Goal: Feedback & Contribution: Leave review/rating

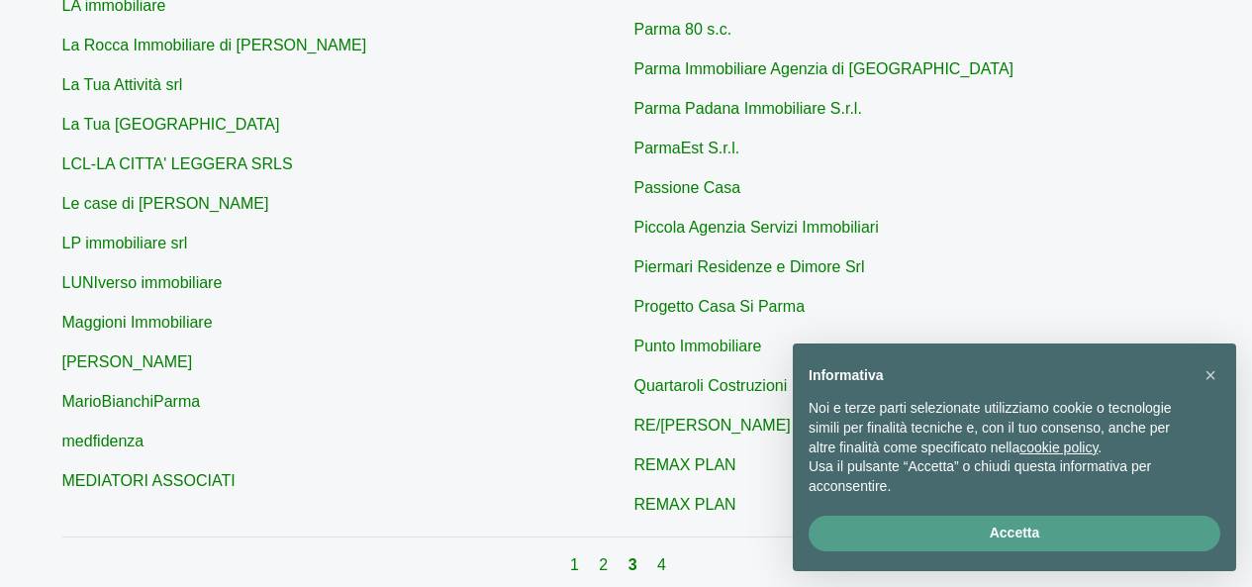
scroll to position [792, 0]
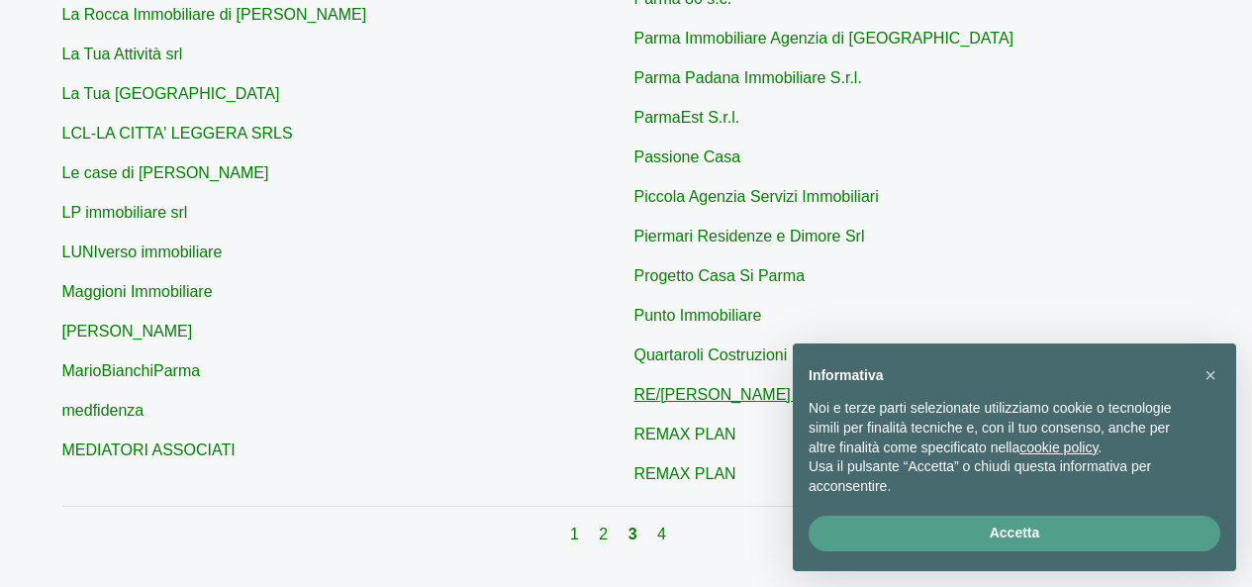
click at [714, 386] on link "RE/[PERSON_NAME] - [GEOGRAPHIC_DATA]" at bounding box center [801, 394] width 335 height 17
type input "RE/[PERSON_NAME] - [GEOGRAPHIC_DATA]"
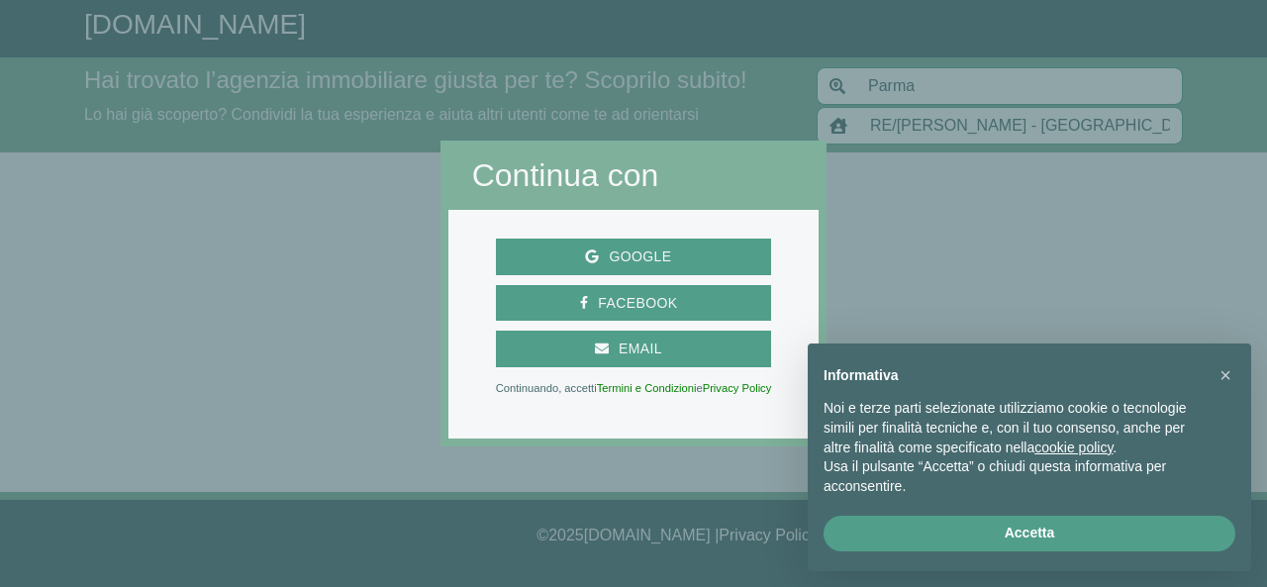
click at [1008, 211] on div at bounding box center [1046, 293] width 440 height 587
click at [873, 89] on div at bounding box center [1046, 293] width 440 height 587
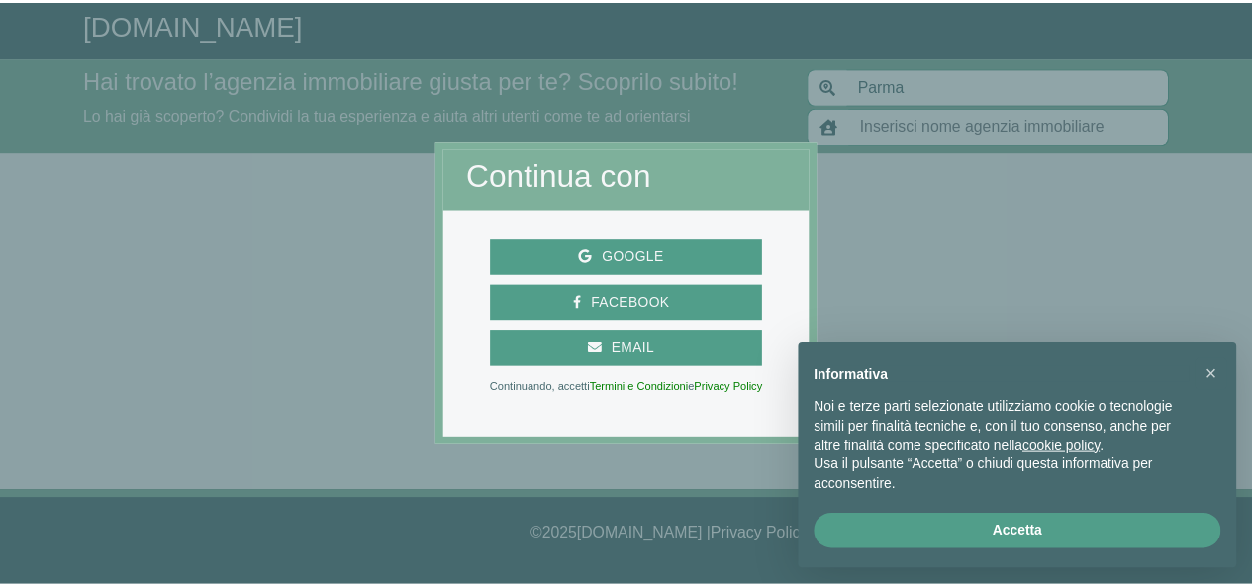
scroll to position [792, 0]
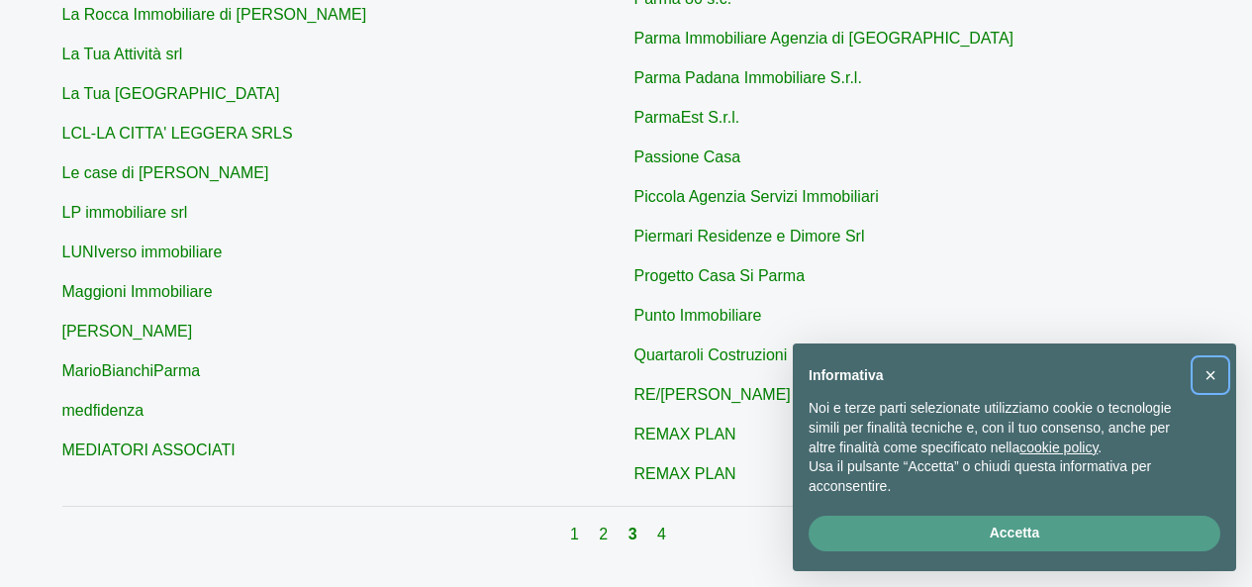
click at [1210, 369] on span "×" at bounding box center [1210, 375] width 12 height 22
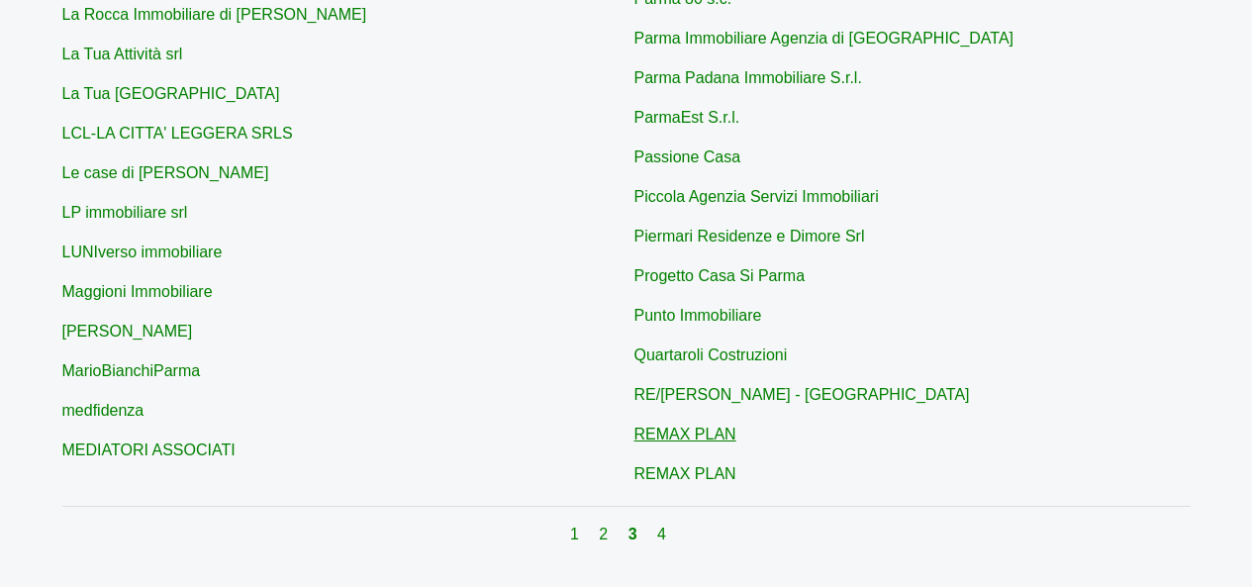
click at [698, 425] on link "REMAX PLAN" at bounding box center [685, 433] width 102 height 17
type input "REMAX PLAN"
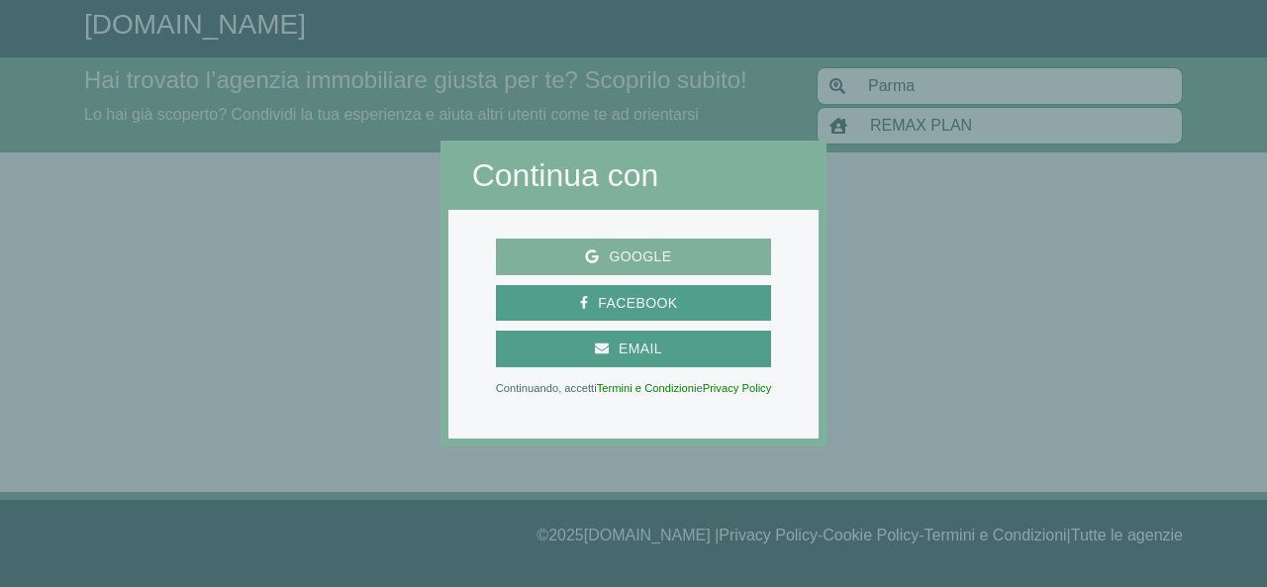
click at [689, 261] on span "Google" at bounding box center [634, 256] width 260 height 25
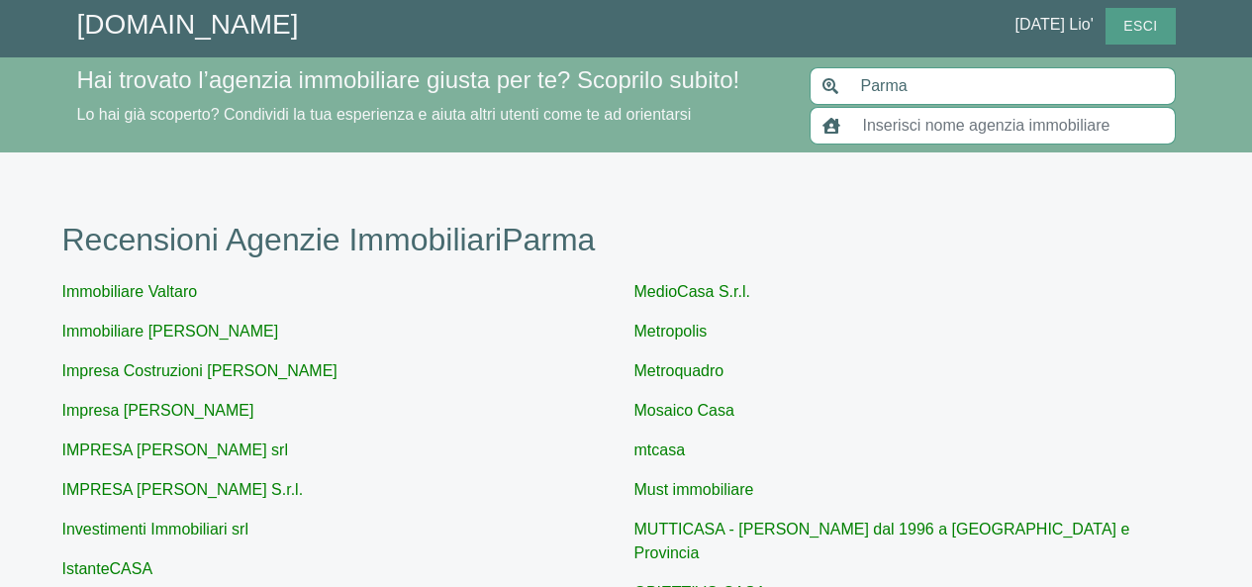
scroll to position [792, 0]
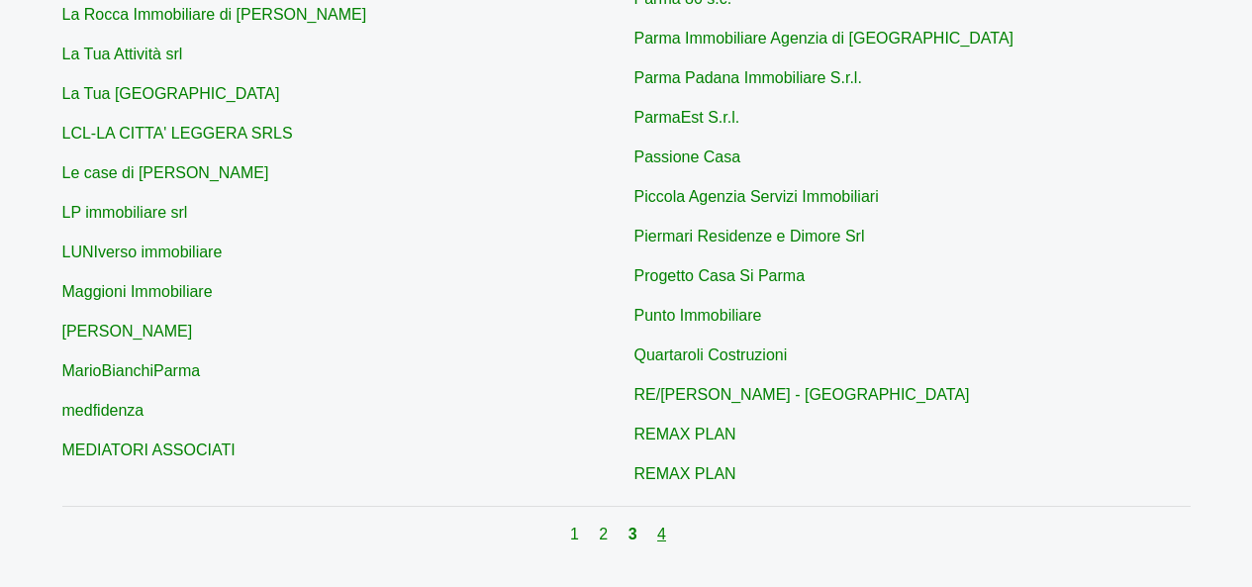
click at [663, 525] on link "4" at bounding box center [661, 533] width 9 height 17
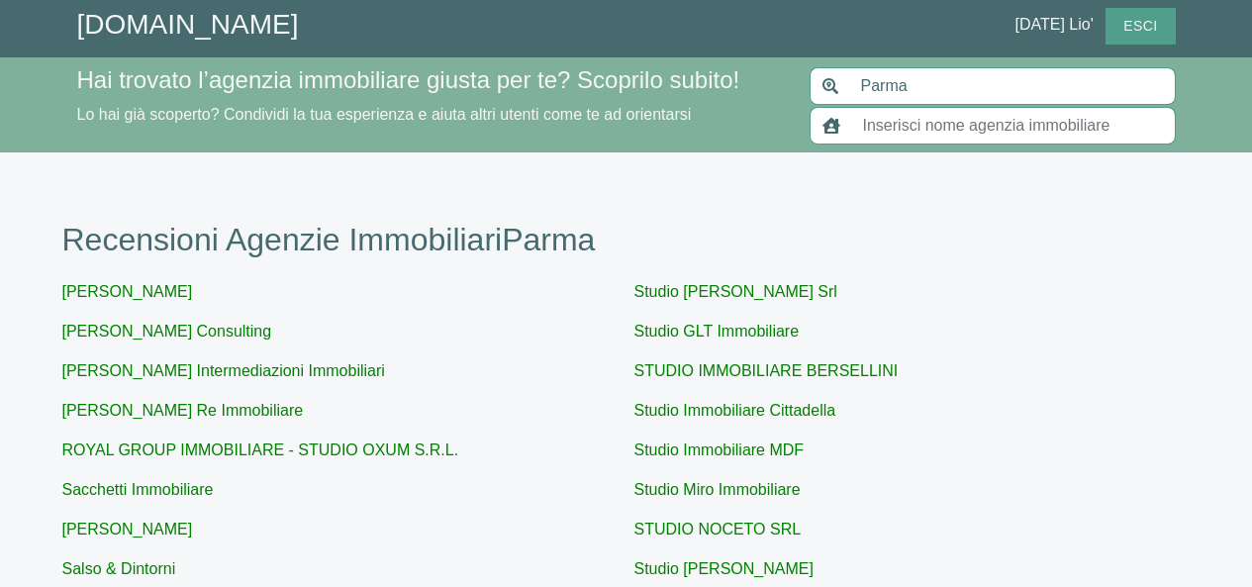
click at [901, 88] on input "Parma" at bounding box center [1012, 86] width 327 height 38
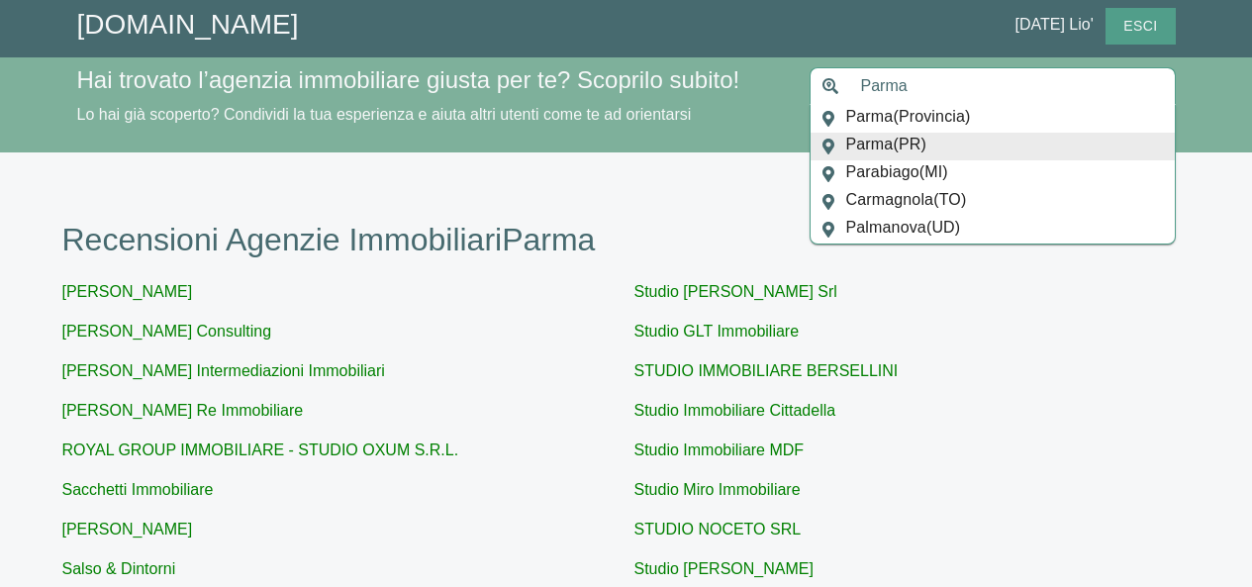
click at [926, 149] on span "Parma ( PR )" at bounding box center [886, 147] width 80 height 28
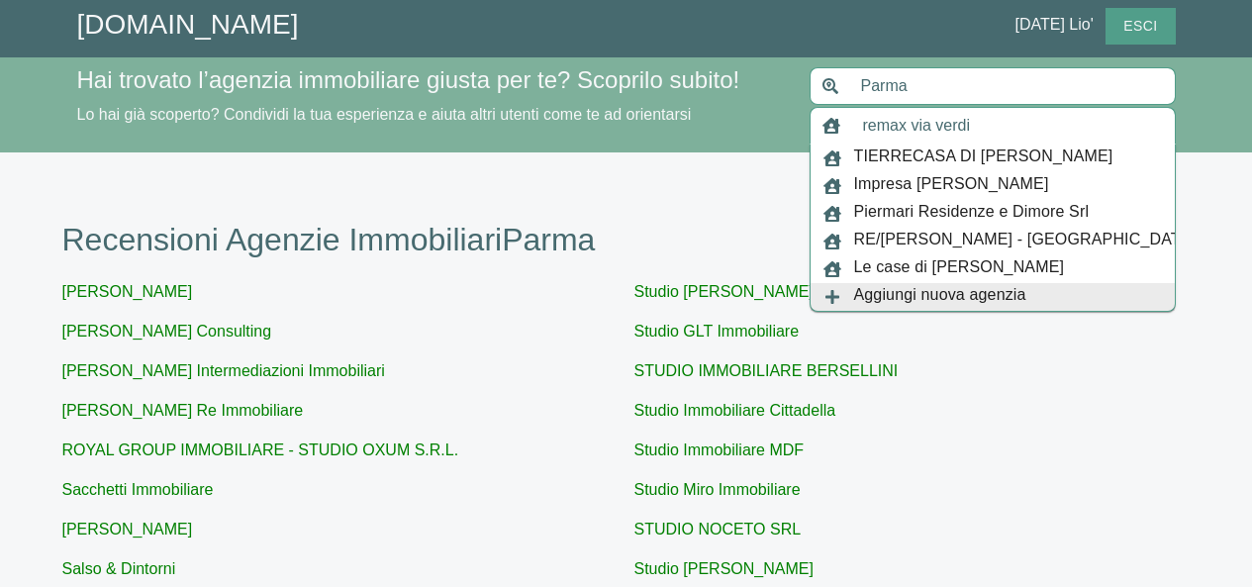
type input "remax via verdi"
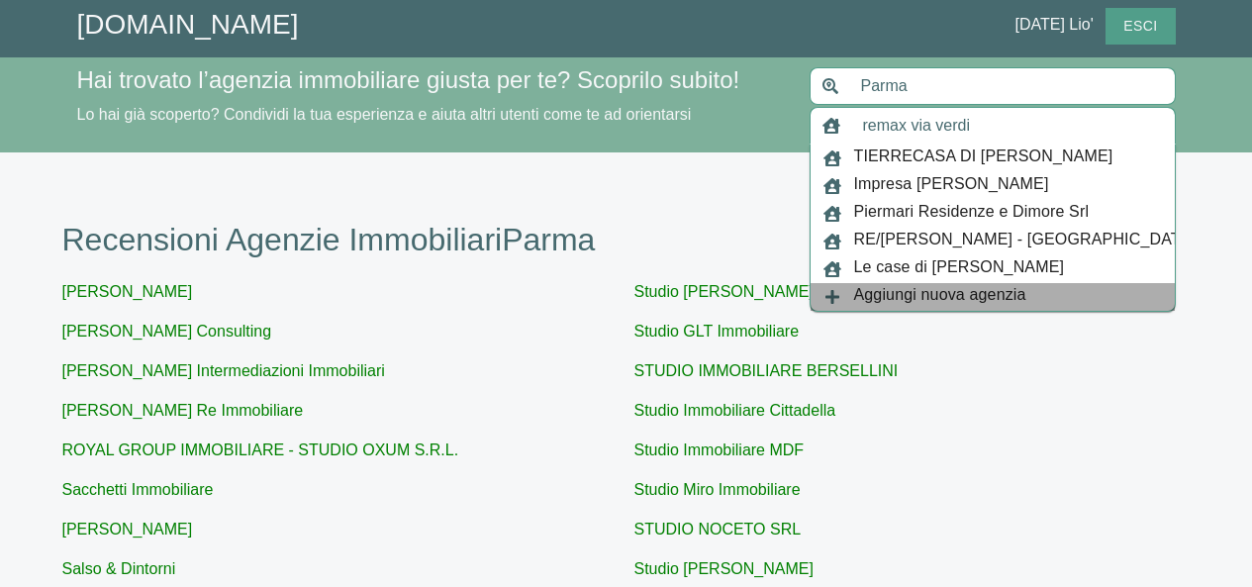
click at [1000, 284] on span "Aggiungi nuova agenzia" at bounding box center [940, 297] width 172 height 28
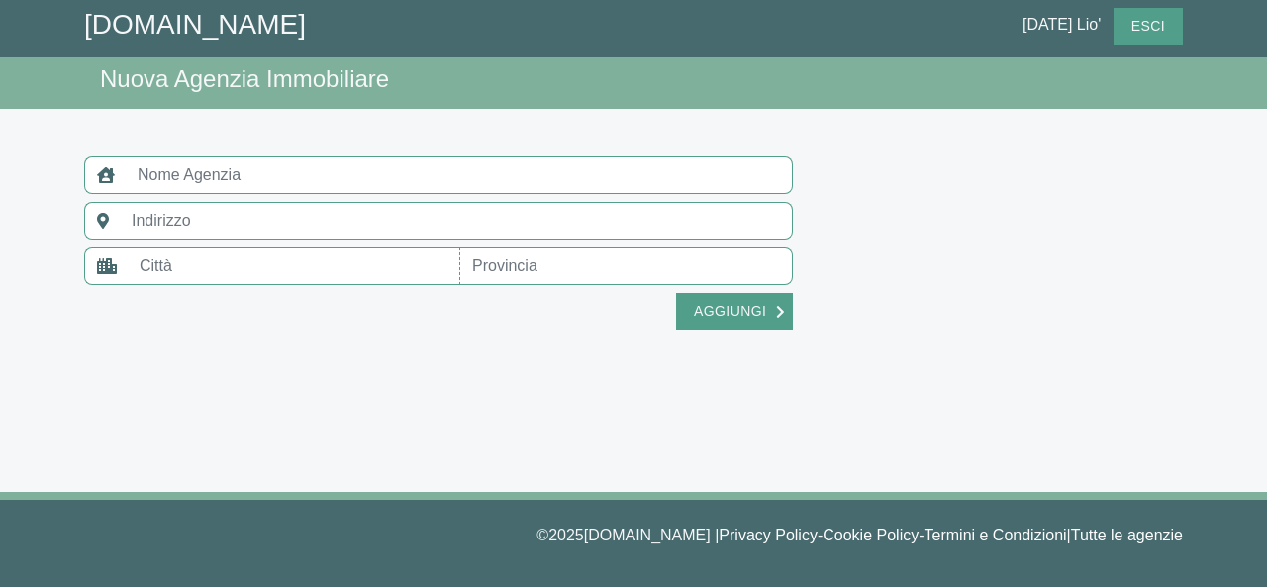
click at [182, 176] on input "text" at bounding box center [459, 175] width 667 height 38
type input "remax"
click at [174, 228] on input "text" at bounding box center [456, 221] width 673 height 38
type input "via verdi"
click at [195, 270] on input "text" at bounding box center [294, 266] width 332 height 38
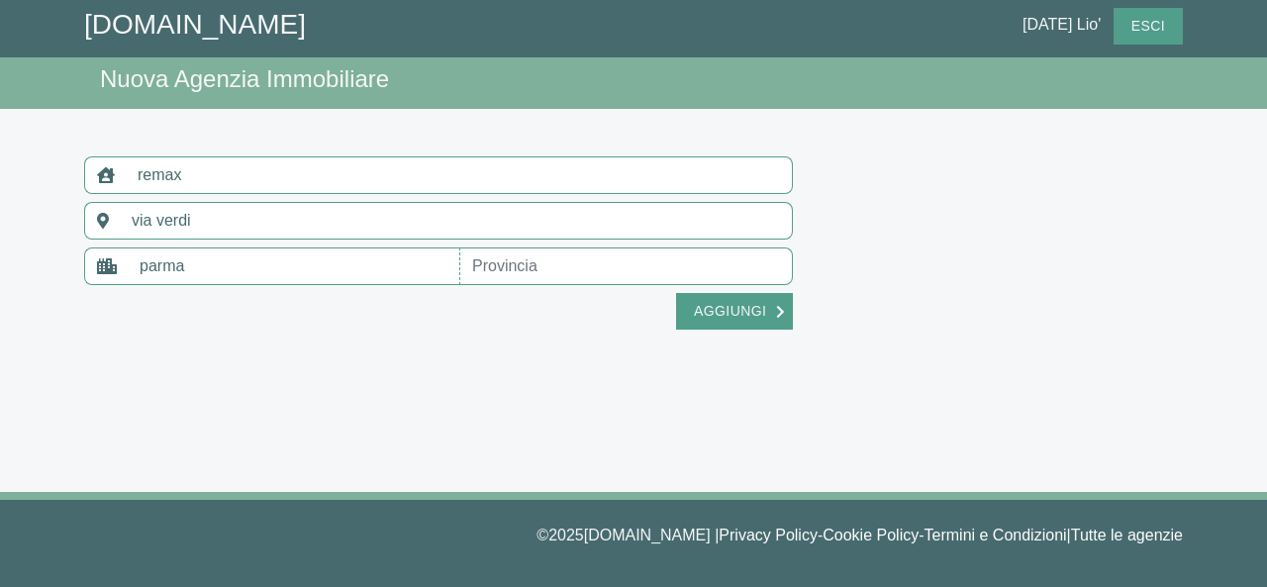
type input "parma"
click at [508, 271] on input "text" at bounding box center [626, 266] width 332 height 38
type input "parma"
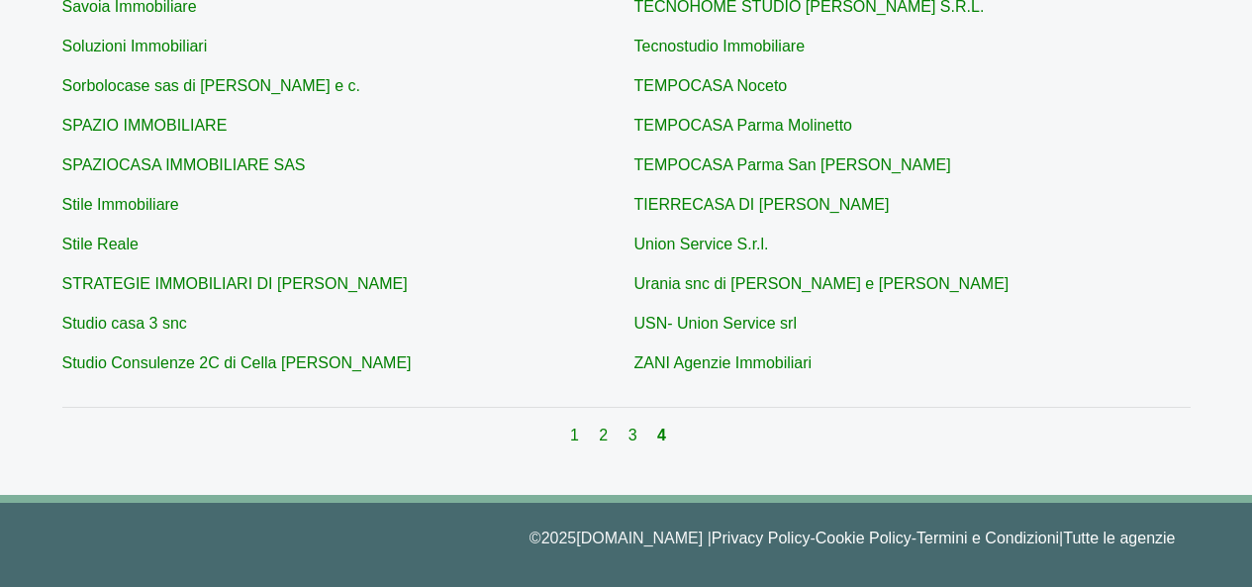
scroll to position [723, 0]
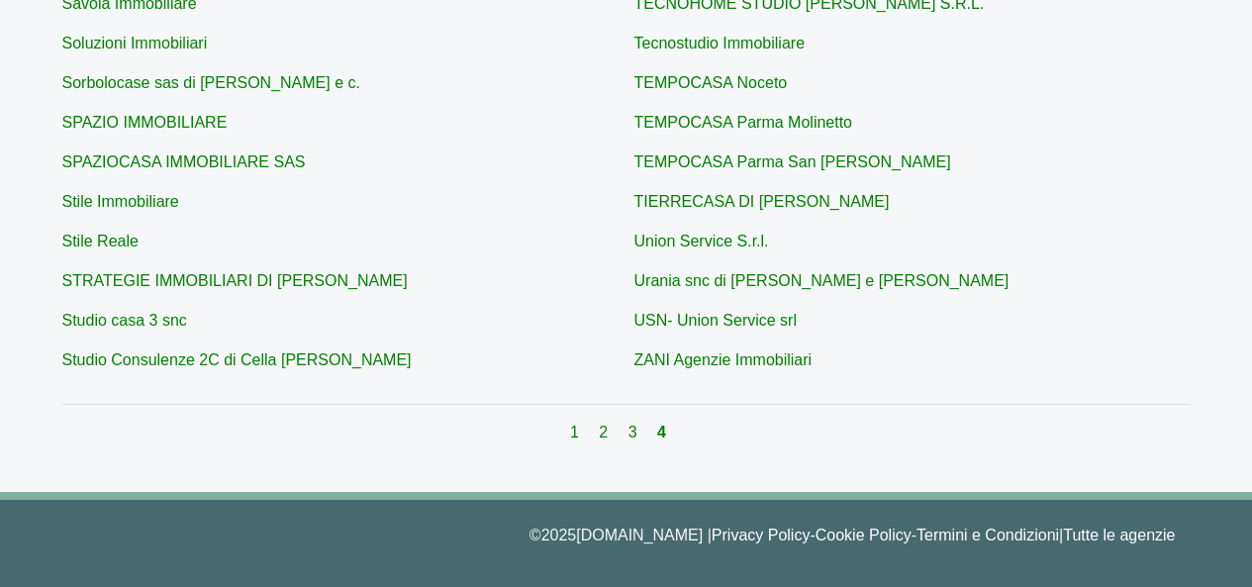
click at [597, 435] on div "1 2 3 4" at bounding box center [626, 433] width 1128 height 24
click at [604, 435] on link "2" at bounding box center [605, 432] width 13 height 17
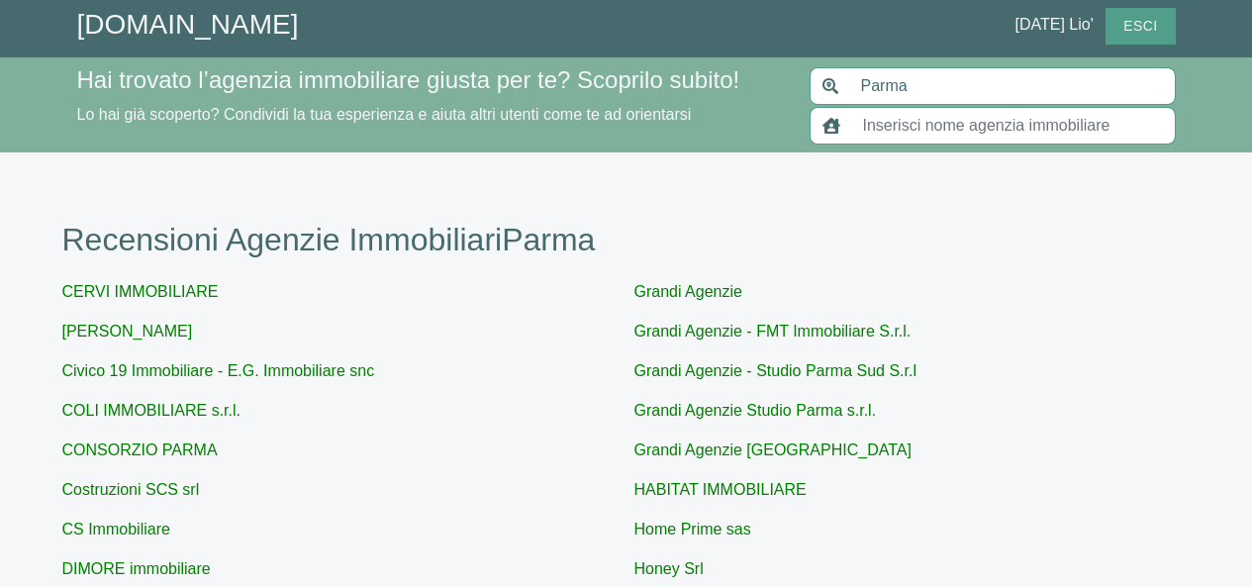
click at [884, 124] on input "text" at bounding box center [1013, 126] width 325 height 38
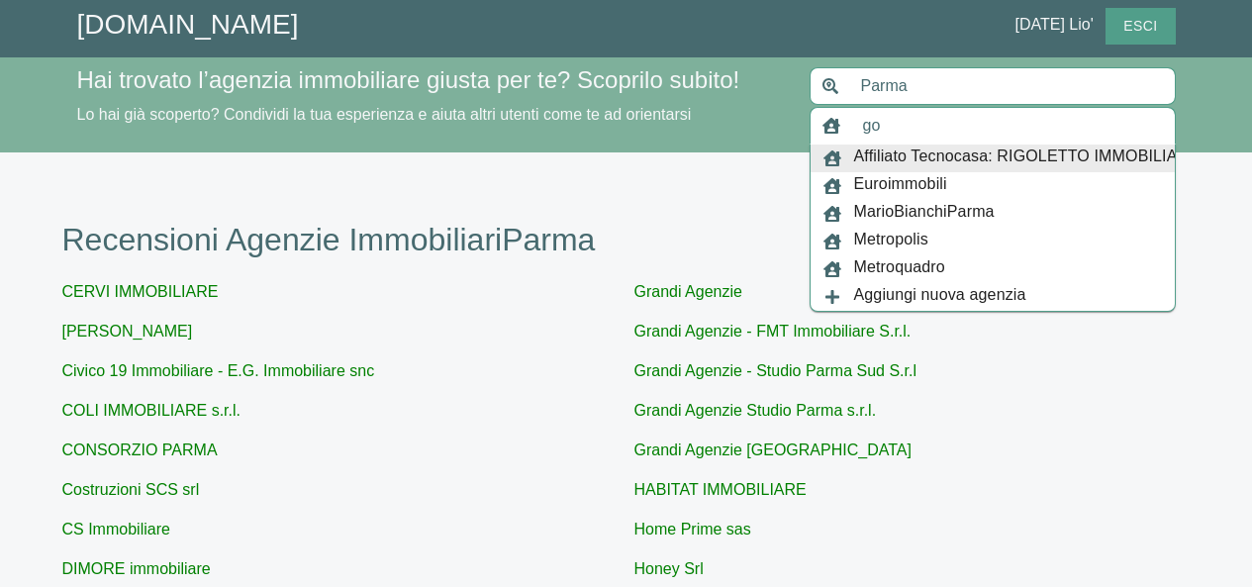
type input "g"
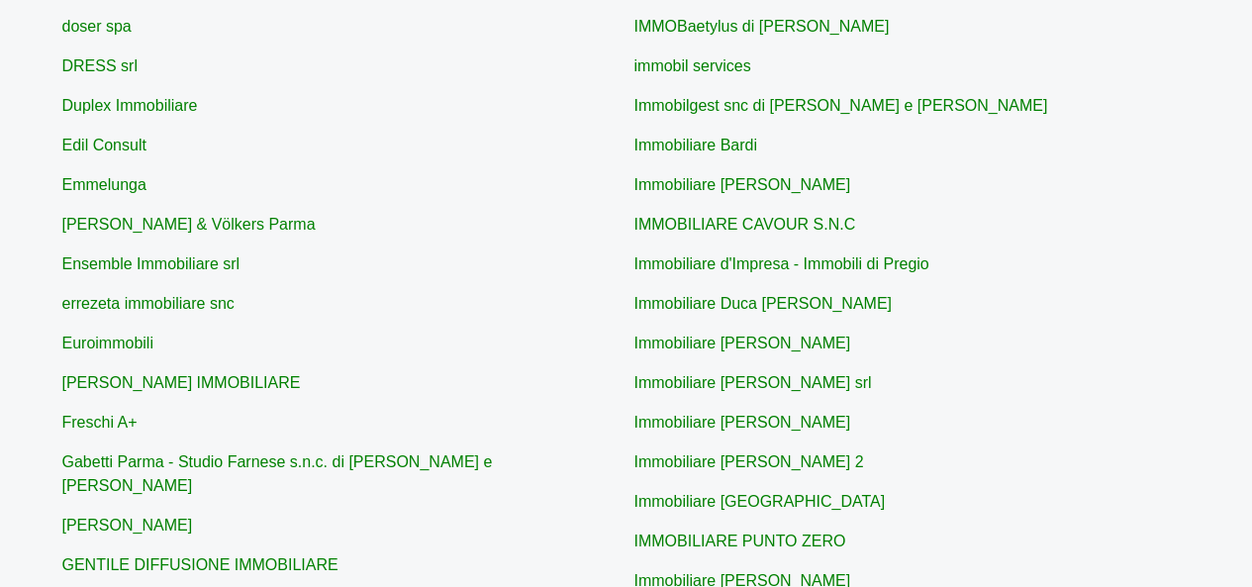
scroll to position [792, 0]
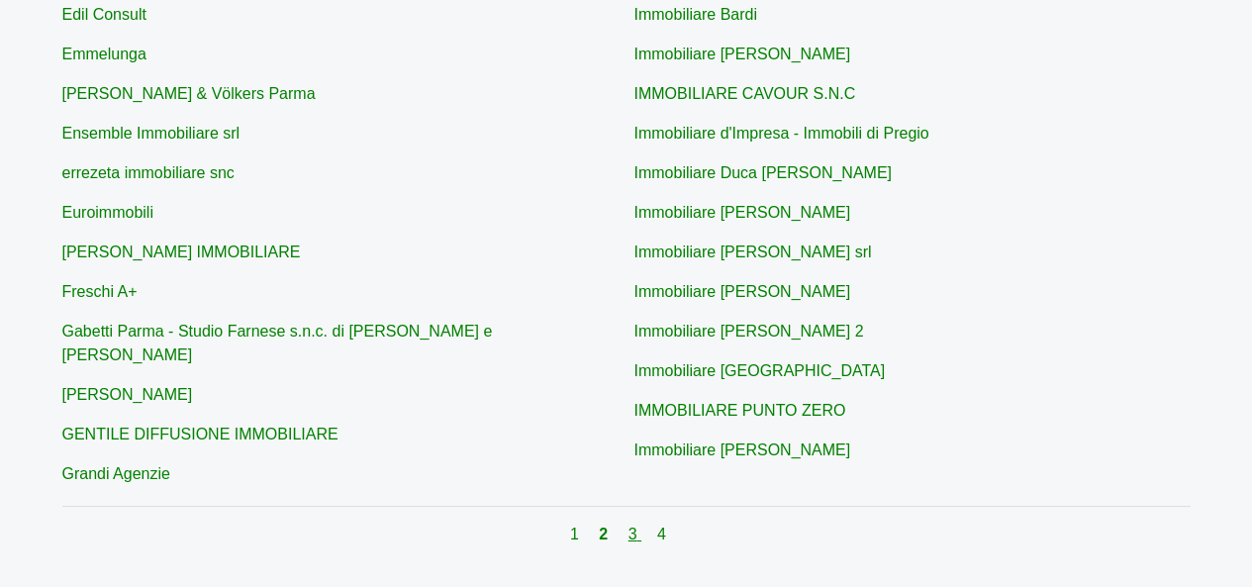
click at [632, 525] on link "3" at bounding box center [634, 533] width 13 height 17
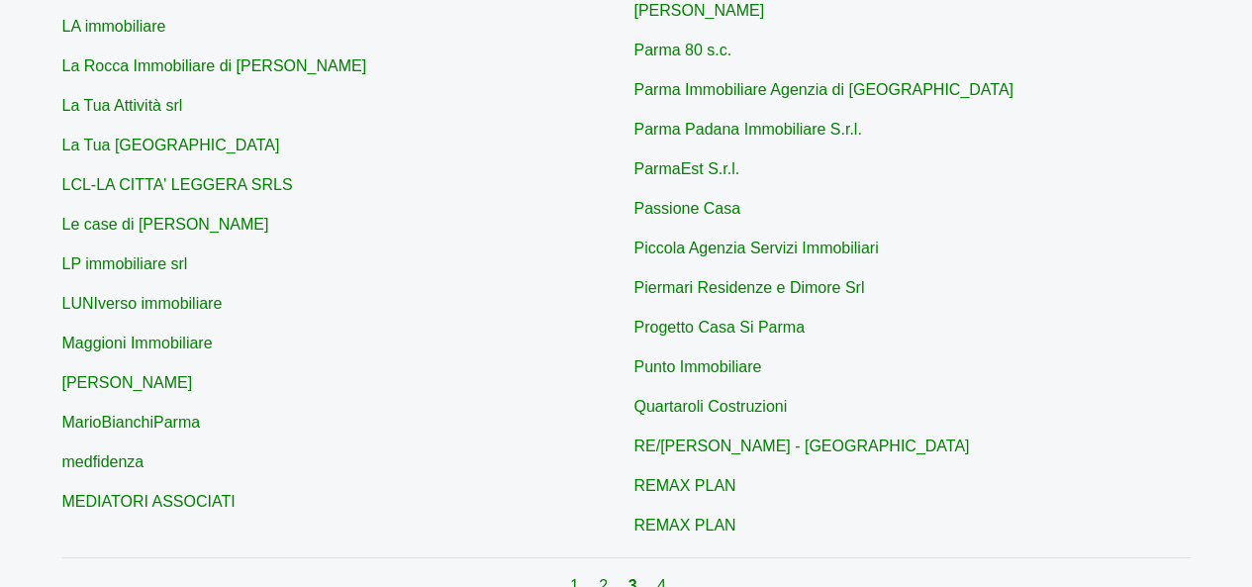
scroll to position [792, 0]
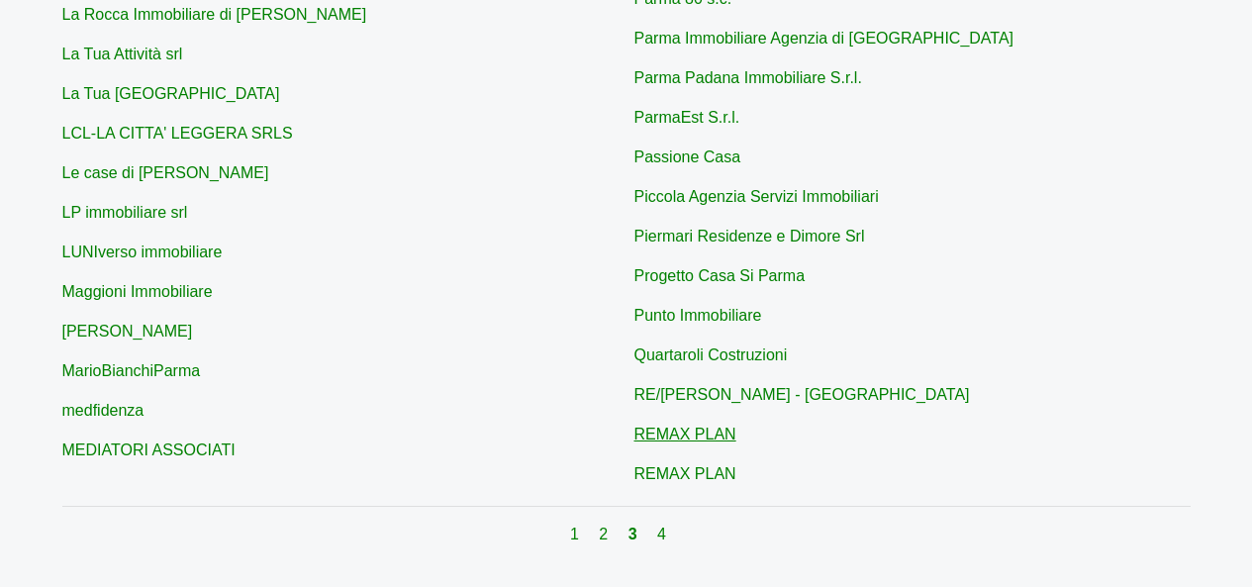
click at [708, 425] on link "REMAX PLAN" at bounding box center [685, 433] width 102 height 17
type input "REMAX PLAN"
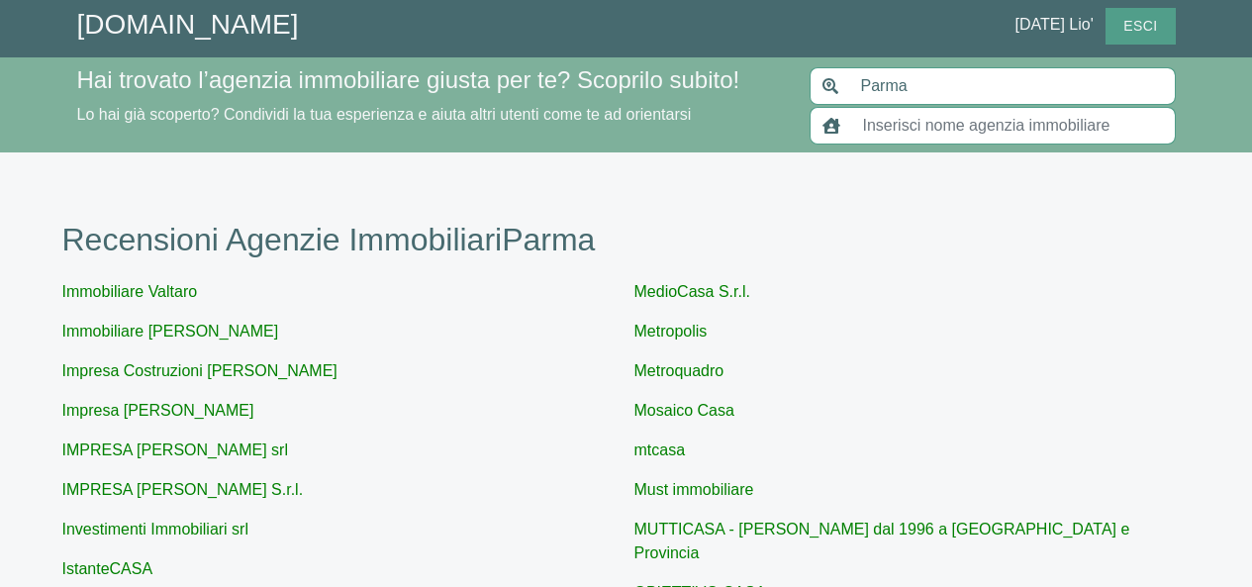
scroll to position [792, 0]
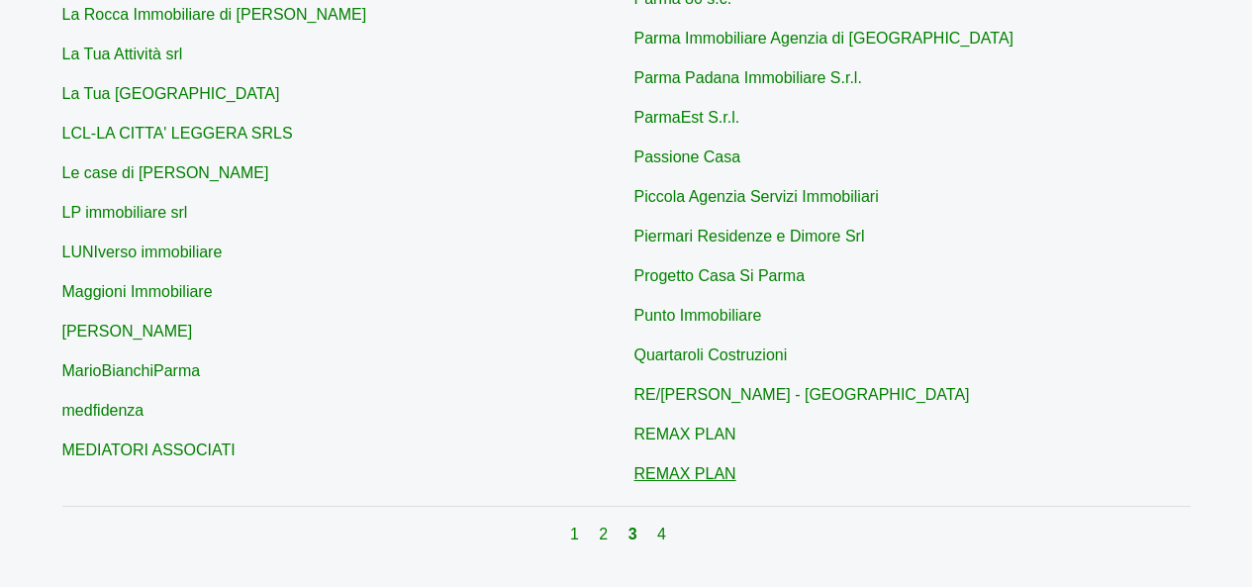
click at [692, 465] on link "REMAX PLAN" at bounding box center [685, 473] width 102 height 17
type input "REMAX PLAN"
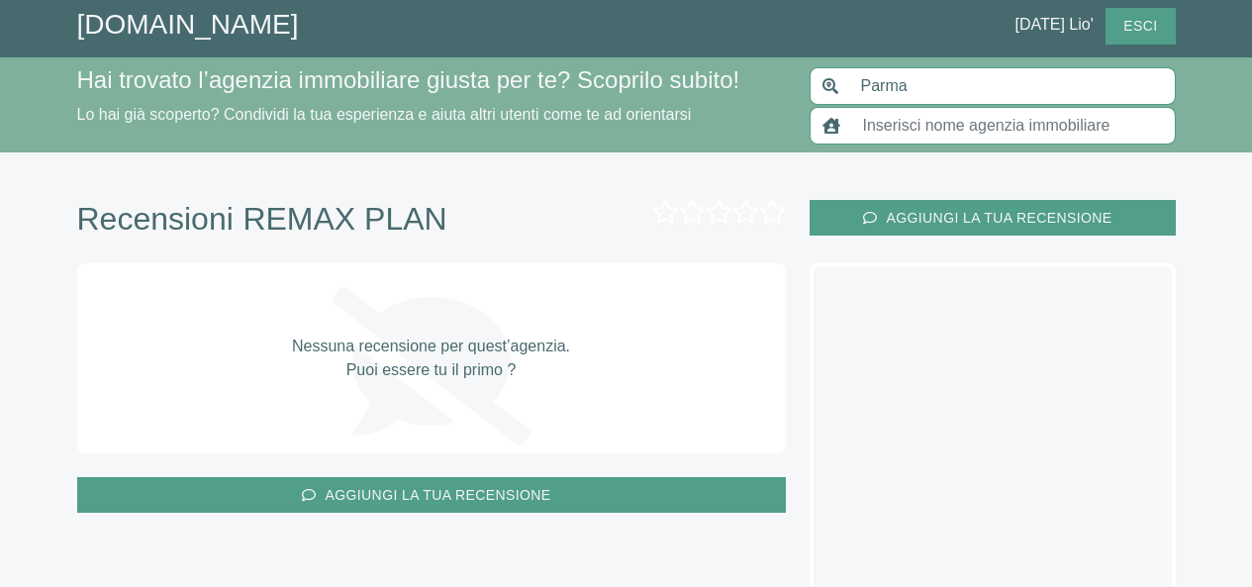
scroll to position [792, 0]
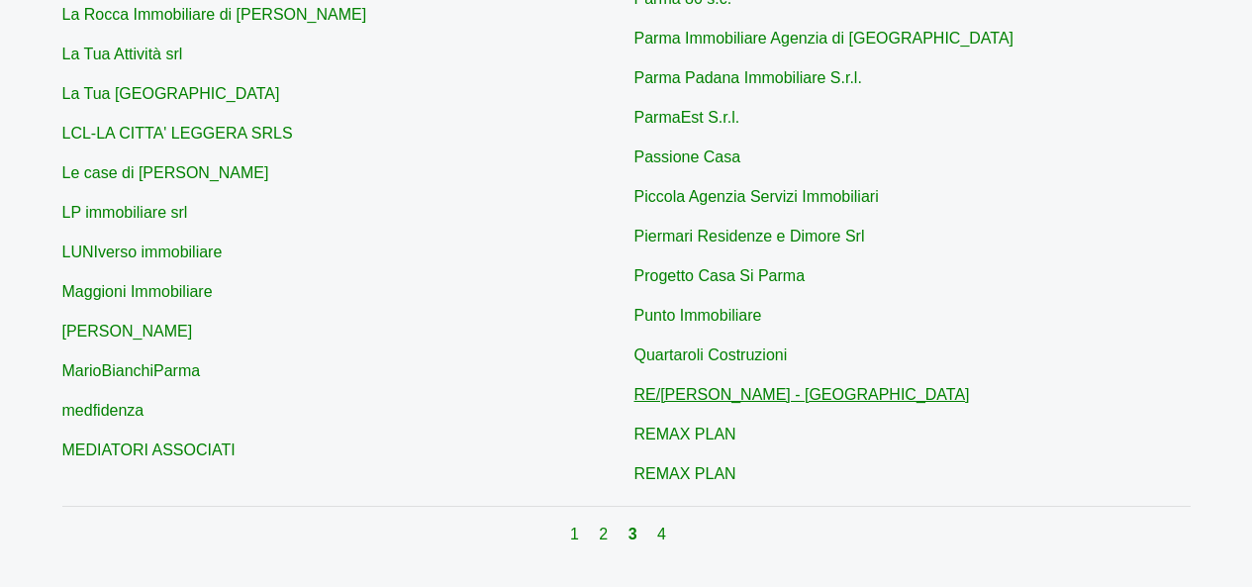
click at [744, 386] on link "RE/[PERSON_NAME] - [GEOGRAPHIC_DATA]" at bounding box center [801, 394] width 335 height 17
type input "RE/[PERSON_NAME] - [GEOGRAPHIC_DATA]"
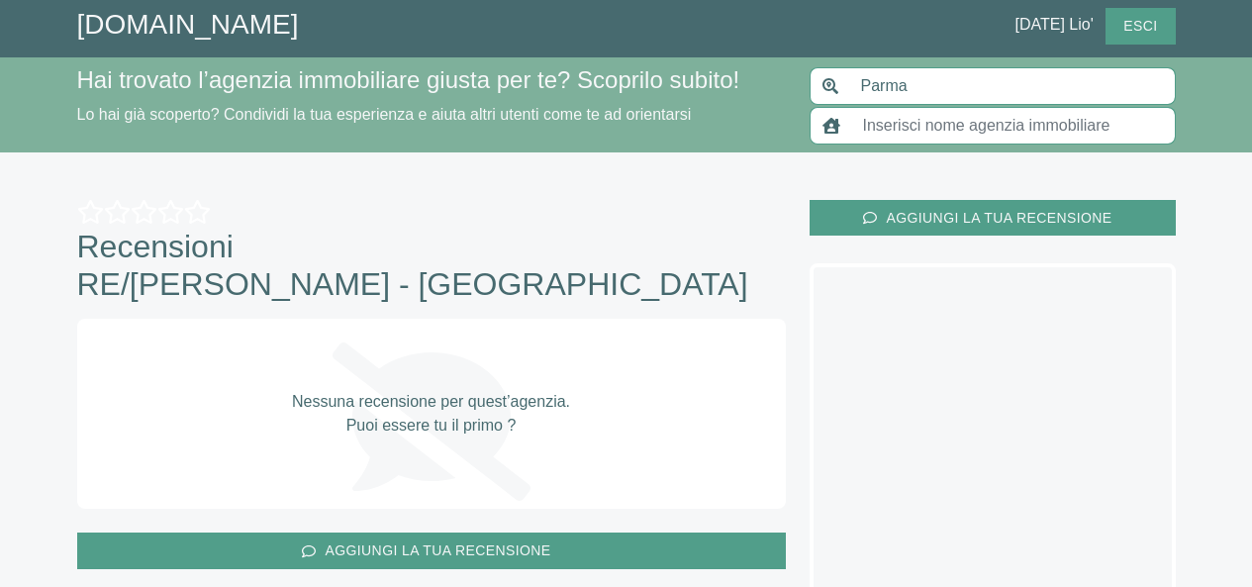
scroll to position [792, 0]
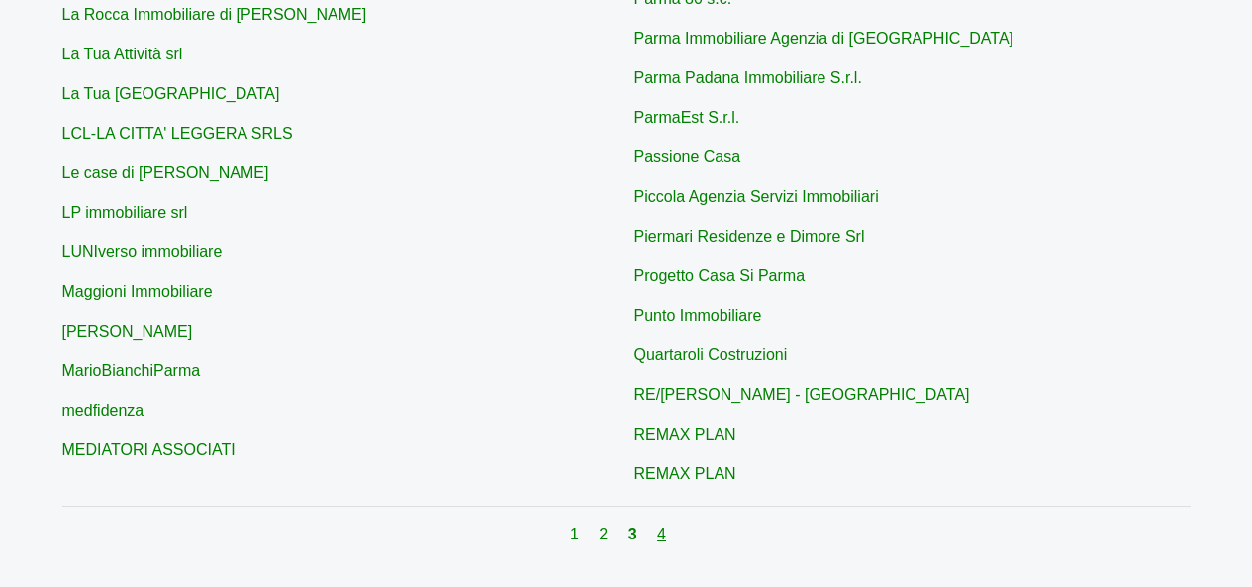
click at [664, 526] on link "4" at bounding box center [661, 533] width 9 height 17
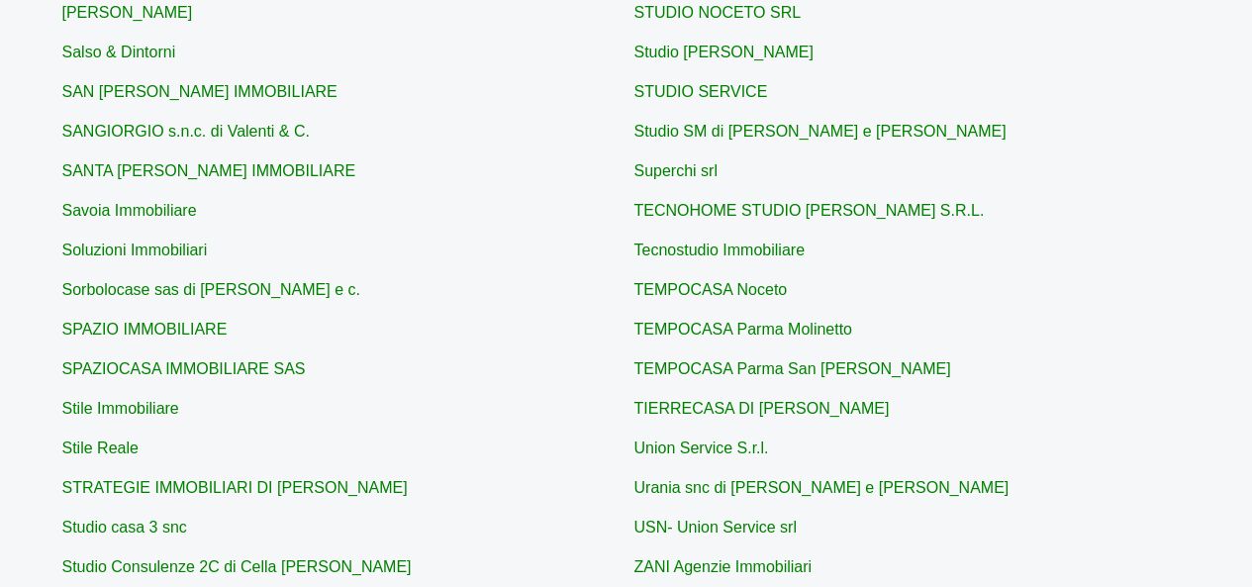
scroll to position [594, 0]
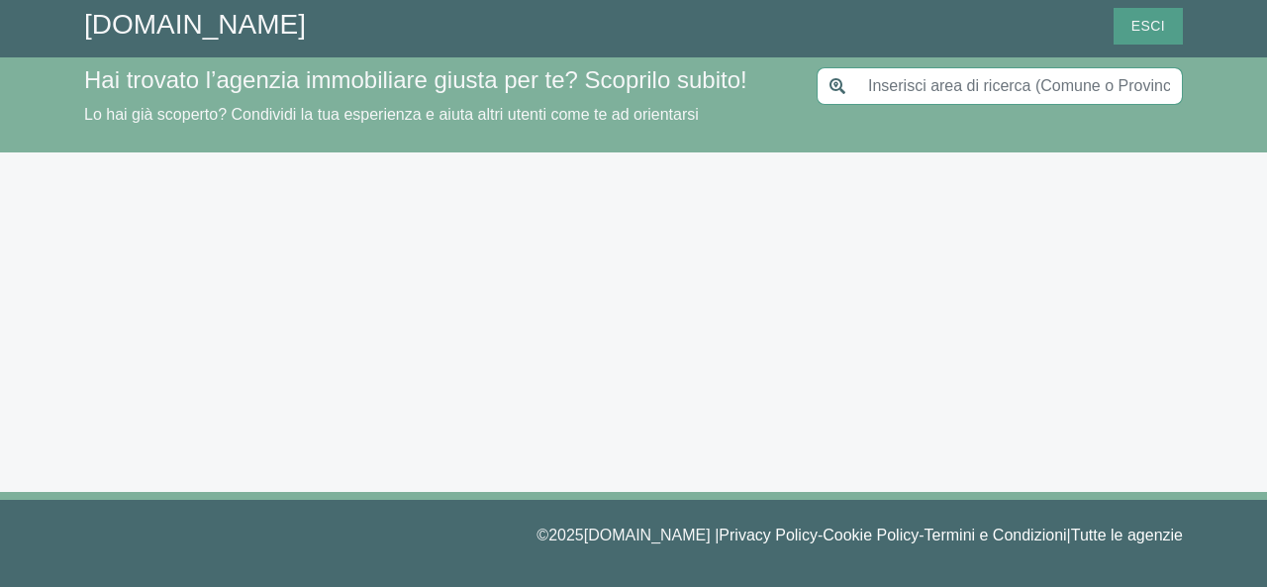
type input "Parma"
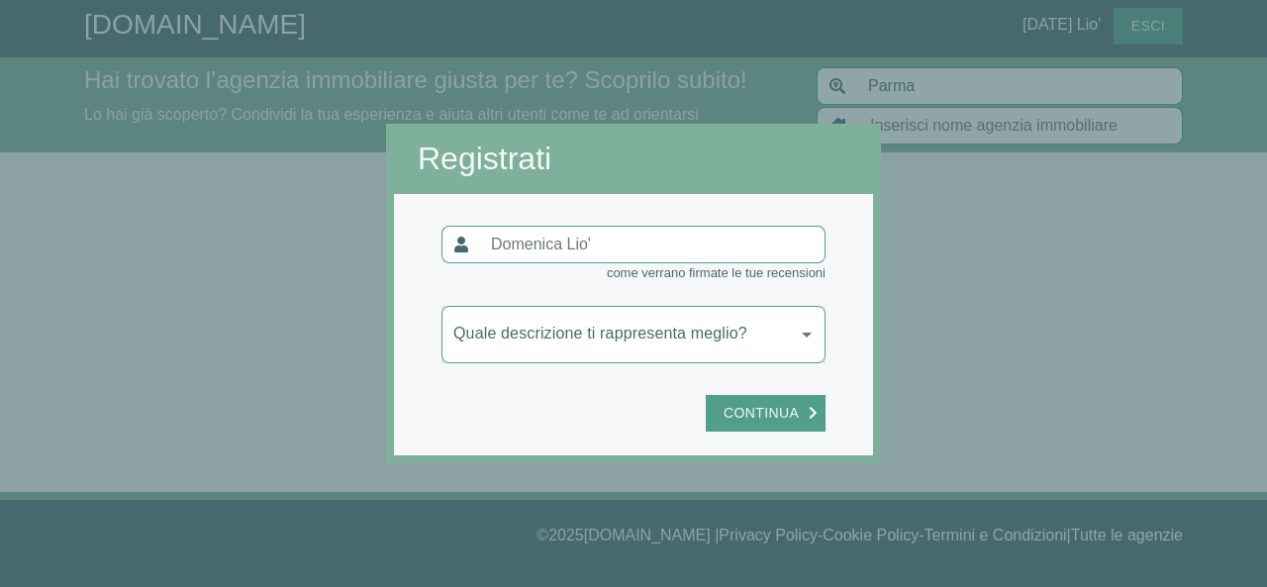
click at [601, 335] on body "GiustAgenzia.it Domenica Lio' Esci Hai trovato l’agenzia immobiliare giusta per…" at bounding box center [633, 293] width 1267 height 587
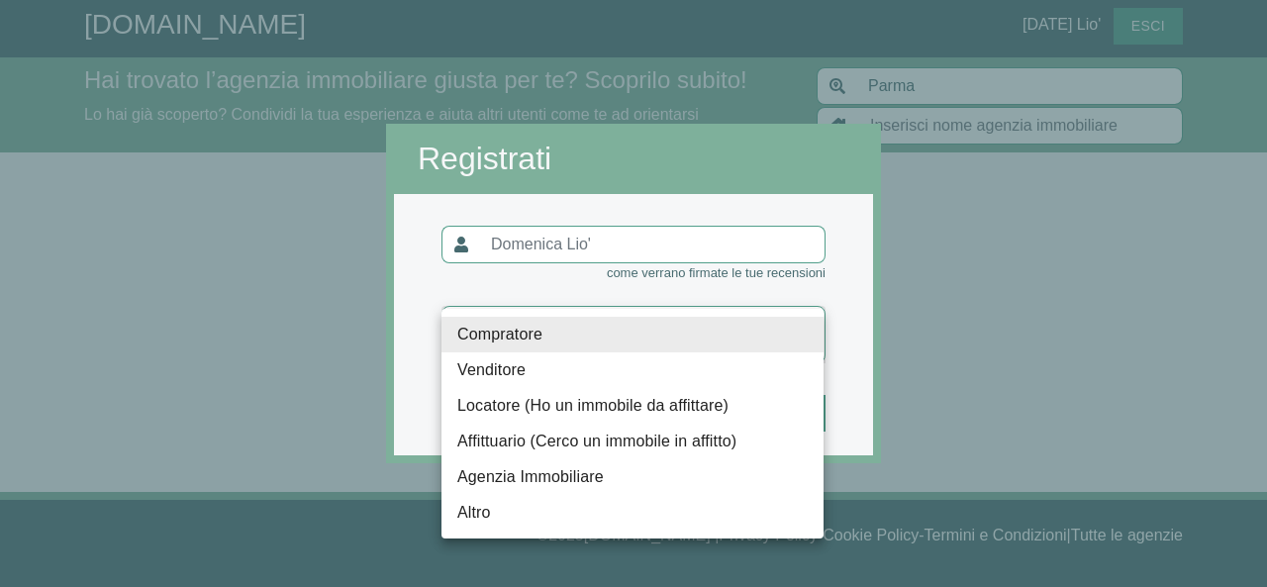
click at [542, 363] on li "Venditore" at bounding box center [632, 370] width 382 height 36
type input "venditore"
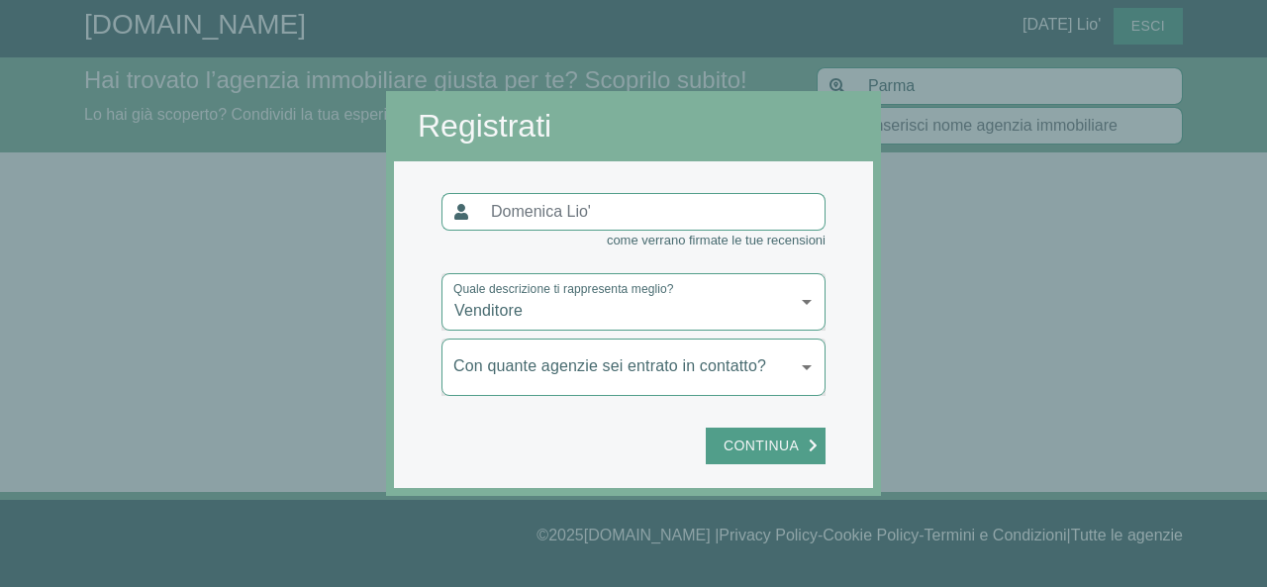
click at [555, 375] on body "GiustAgenzia.it Domenica Lio' Esci Hai trovato l’agenzia immobiliare giusta per…" at bounding box center [633, 293] width 1267 height 587
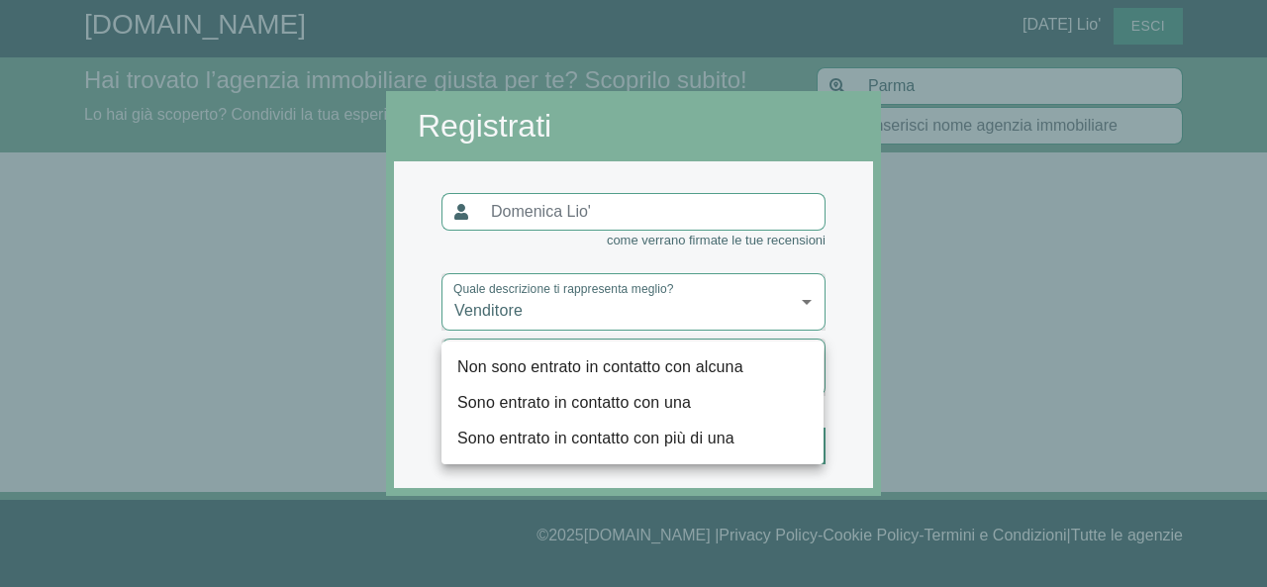
click at [584, 435] on li "Sono entrato in contatto con più di una" at bounding box center [632, 439] width 382 height 36
type input "più"
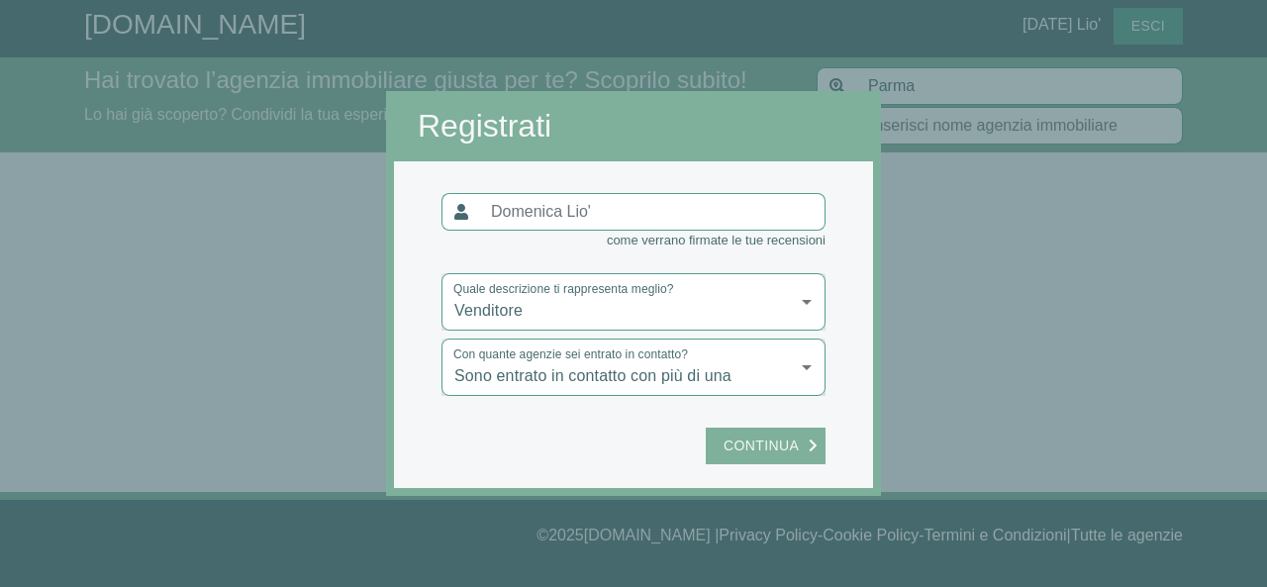
click at [772, 444] on span "Continua" at bounding box center [760, 445] width 95 height 25
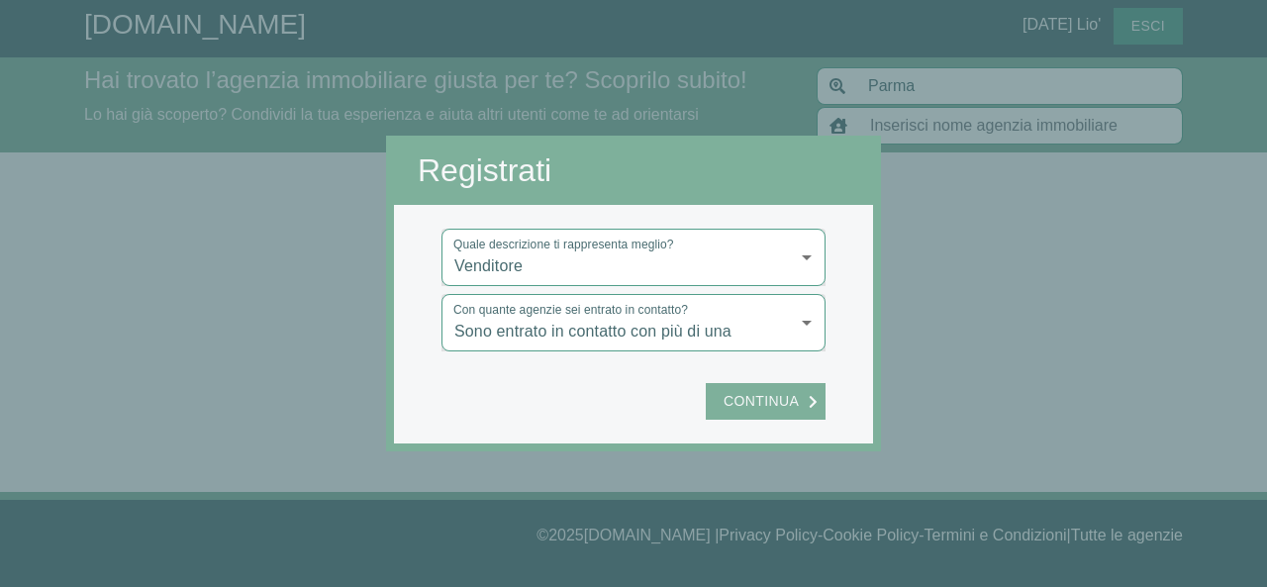
type input "REMAX PLAN"
